Goal: Find specific page/section: Find specific page/section

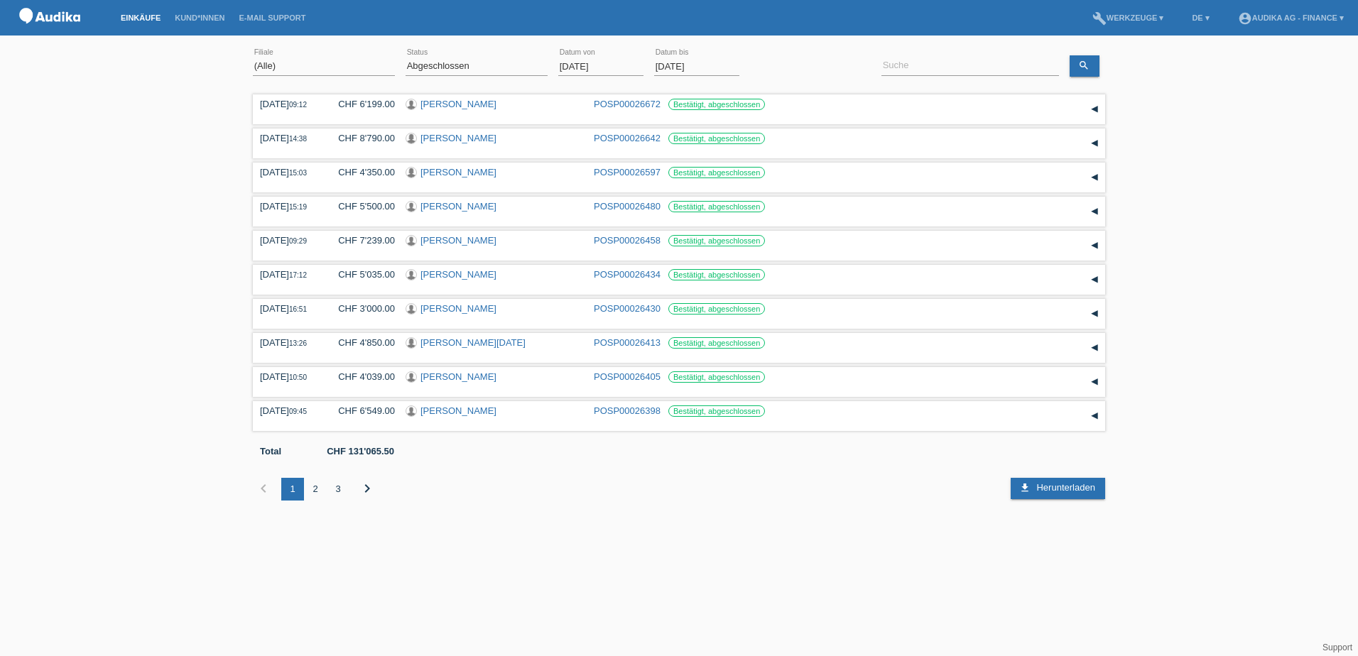
click at [198, 24] on li "Kund*innen" at bounding box center [200, 18] width 64 height 36
click at [198, 18] on link "Kund*innen" at bounding box center [200, 17] width 64 height 9
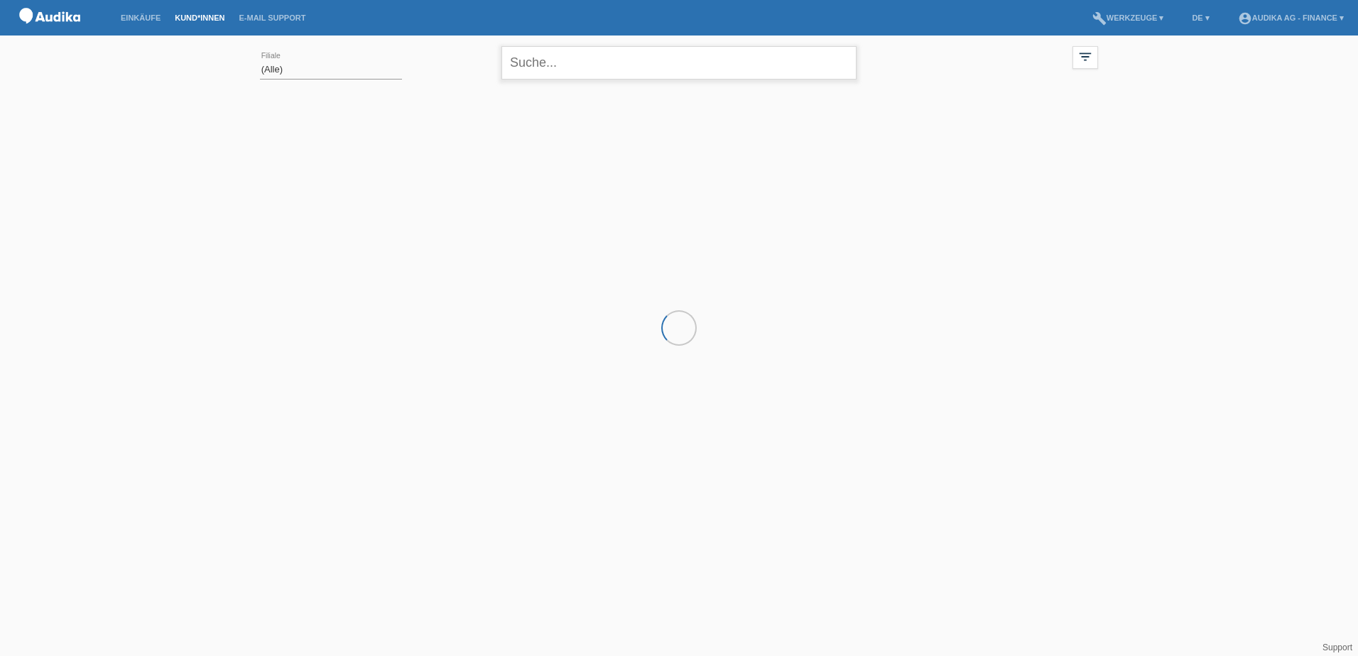
click at [541, 65] on input "text" at bounding box center [679, 62] width 355 height 33
paste input "[PERSON_NAME]"
type input "[PERSON_NAME]"
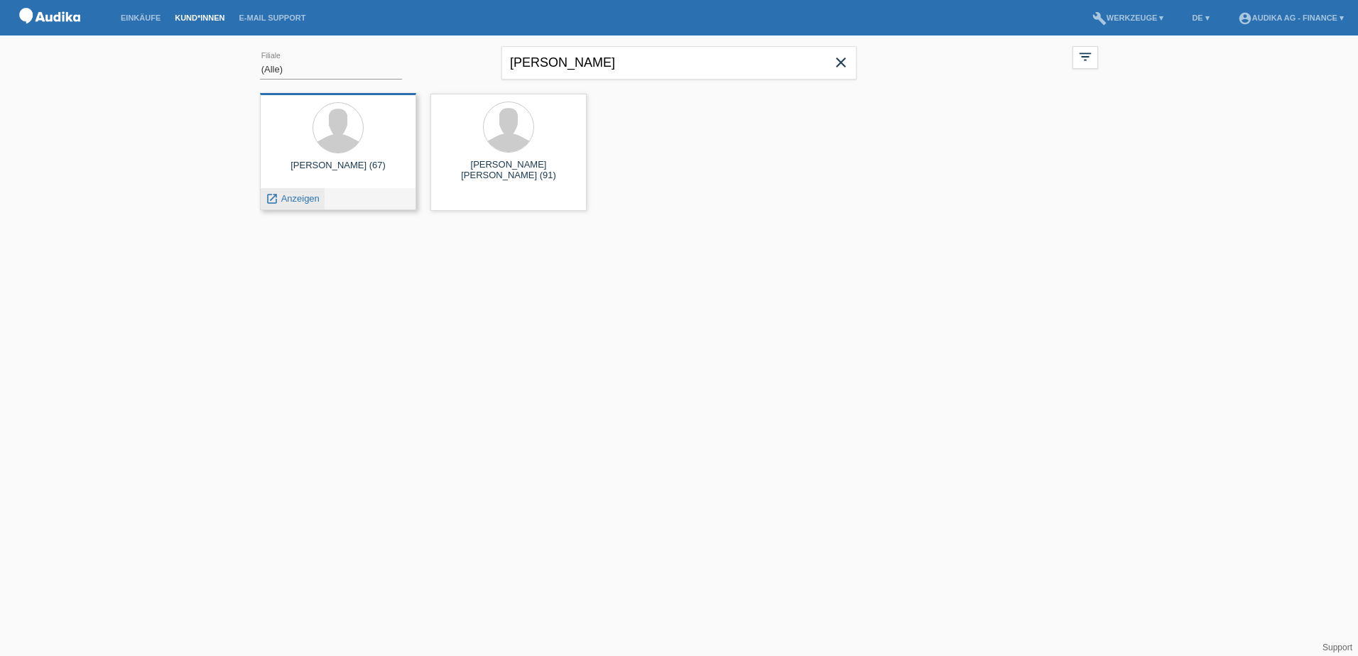
click at [301, 200] on span "Anzeigen" at bounding box center [300, 198] width 38 height 11
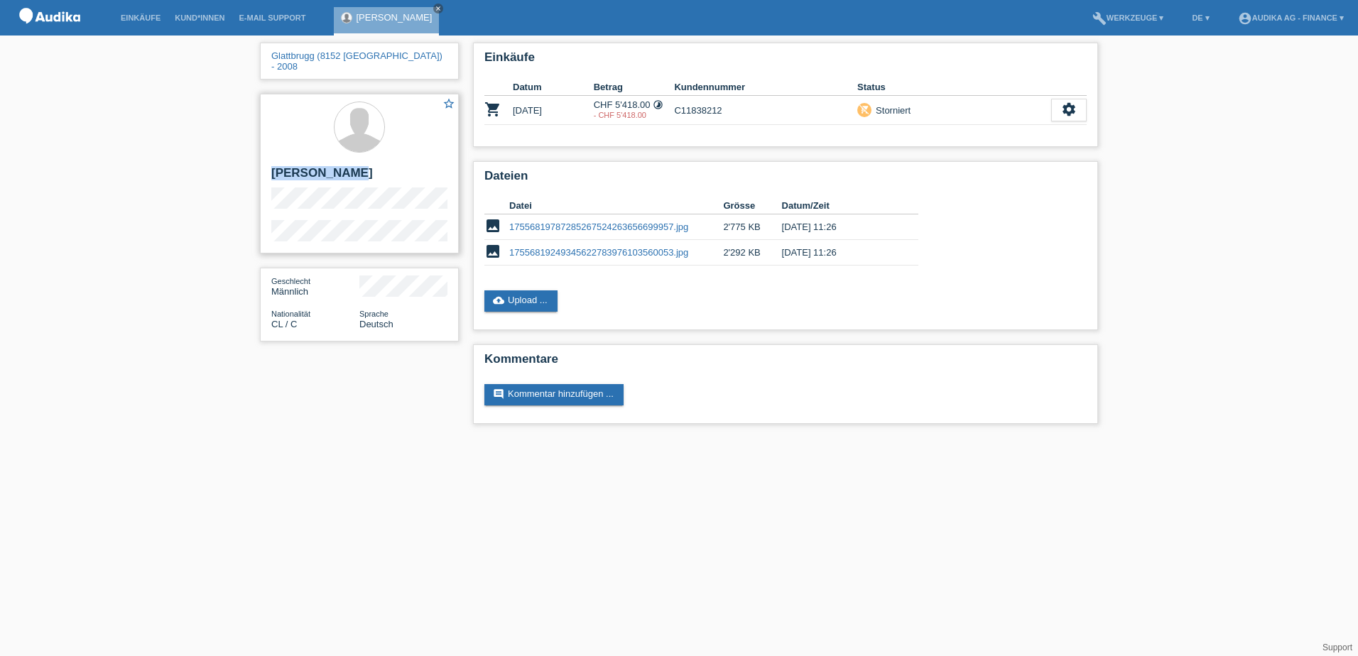
drag, startPoint x: 274, startPoint y: 161, endPoint x: 357, endPoint y: 161, distance: 83.1
click at [357, 166] on h2 "[PERSON_NAME]" at bounding box center [359, 176] width 176 height 21
copy h2 "[PERSON_NAME]"
click at [435, 9] on icon "close" at bounding box center [438, 8] width 7 height 7
click at [63, 386] on div "Glattbrugg (8152 [GEOGRAPHIC_DATA]) - 2008 star_border [PERSON_NAME] Geschlecht…" at bounding box center [679, 237] width 1358 height 403
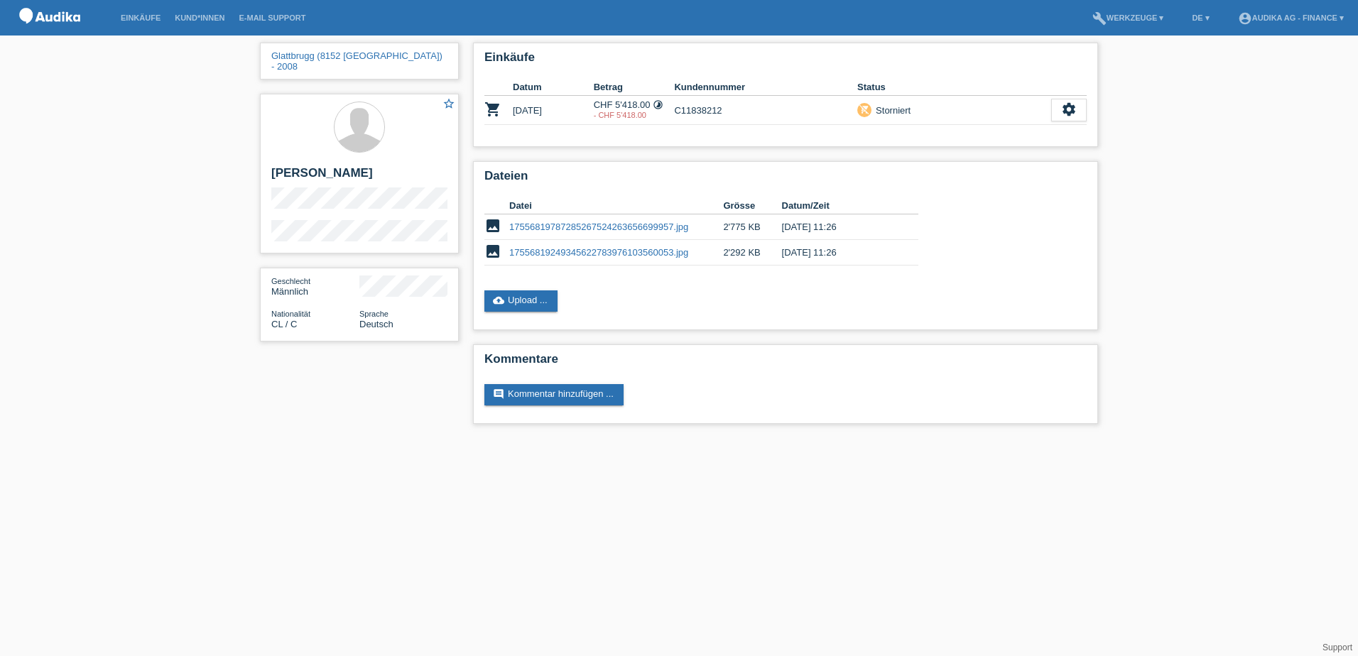
click at [1264, 23] on li "account_circle Audika AG - Finance ▾" at bounding box center [1291, 18] width 120 height 36
click at [1264, 14] on link "account_circle Audika AG - Finance ▾" at bounding box center [1291, 17] width 120 height 9
click at [1225, 96] on link "Logout" at bounding box center [1232, 101] width 28 height 11
